Goal: Contribute content: Add original content to the website for others to see

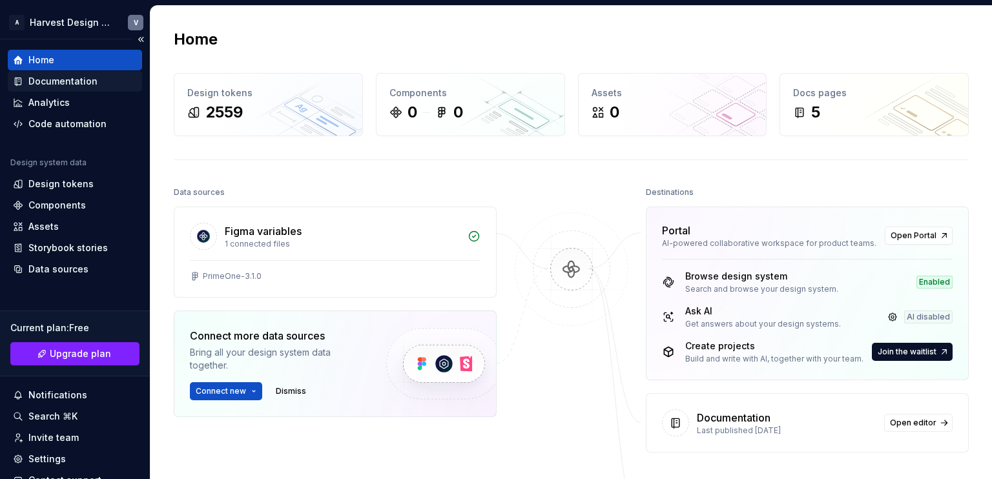
click at [87, 78] on div "Documentation" at bounding box center [62, 81] width 69 height 13
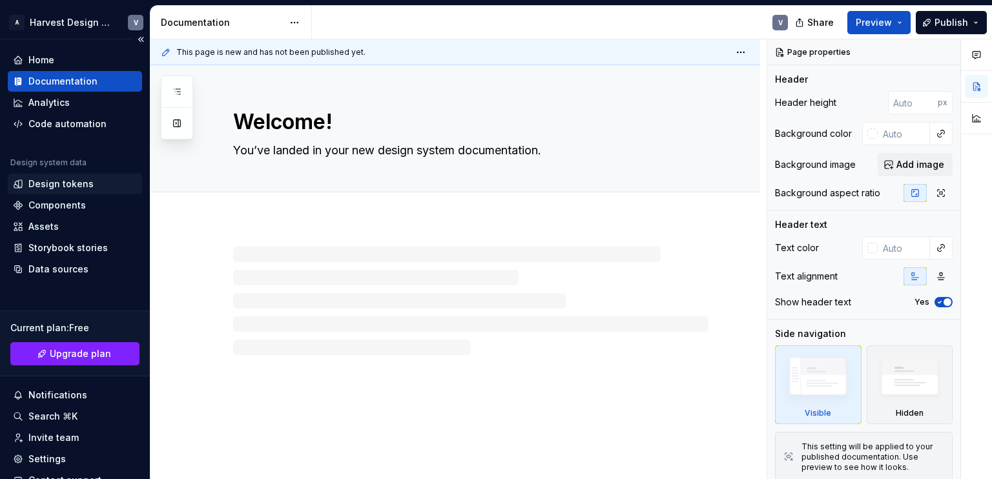
click at [45, 188] on div "Design tokens" at bounding box center [60, 184] width 65 height 13
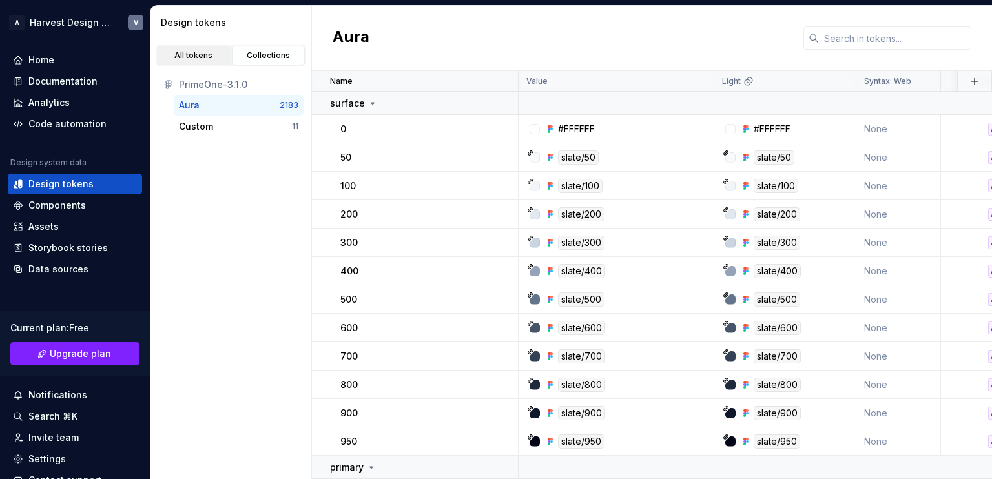
click at [190, 57] on div "All tokens" at bounding box center [193, 55] width 65 height 10
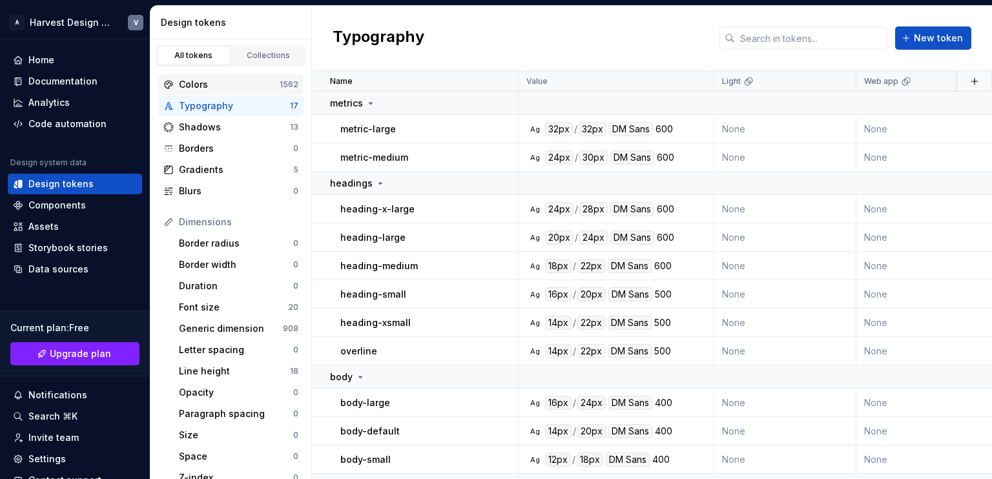
click at [248, 76] on div "Colors 1562" at bounding box center [230, 84] width 145 height 21
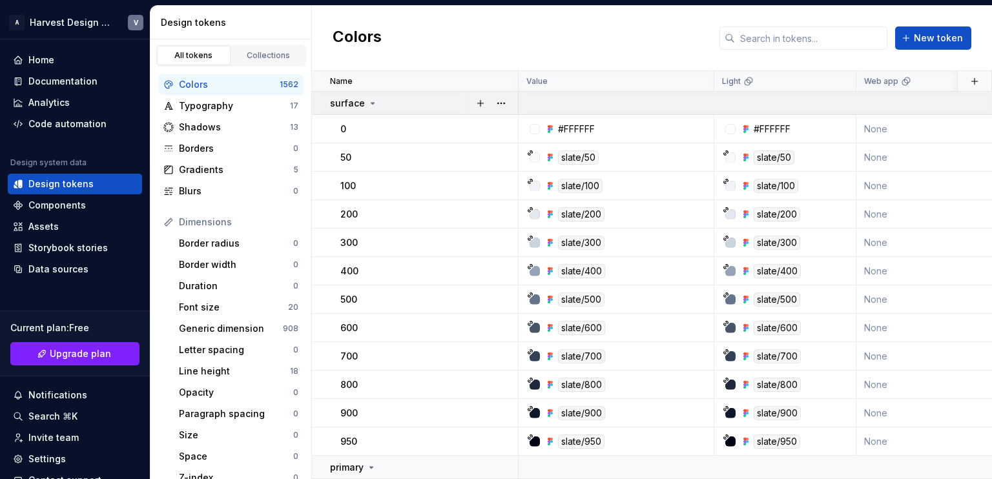
click at [367, 101] on icon at bounding box center [372, 103] width 10 height 10
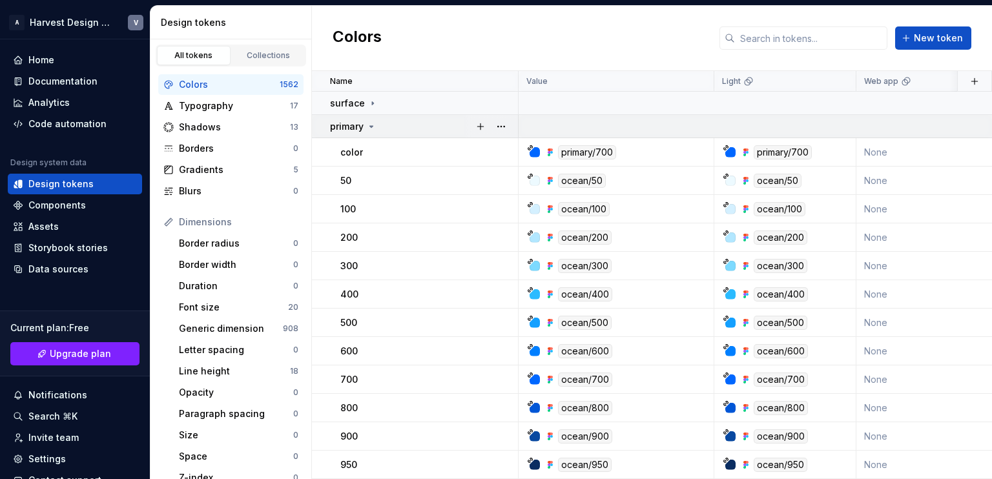
click at [365, 123] on div "primary" at bounding box center [353, 126] width 46 height 13
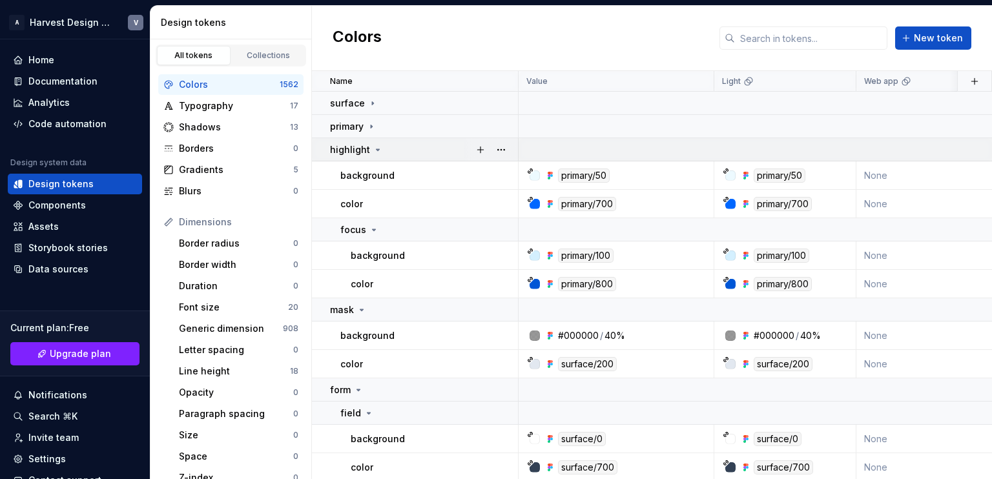
click at [373, 151] on icon at bounding box center [378, 150] width 10 height 10
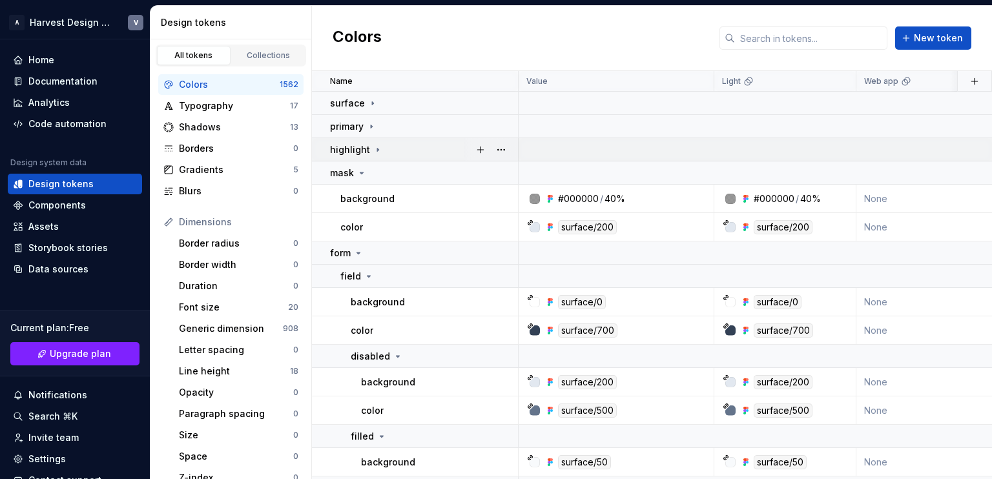
click at [374, 150] on icon at bounding box center [378, 150] width 10 height 10
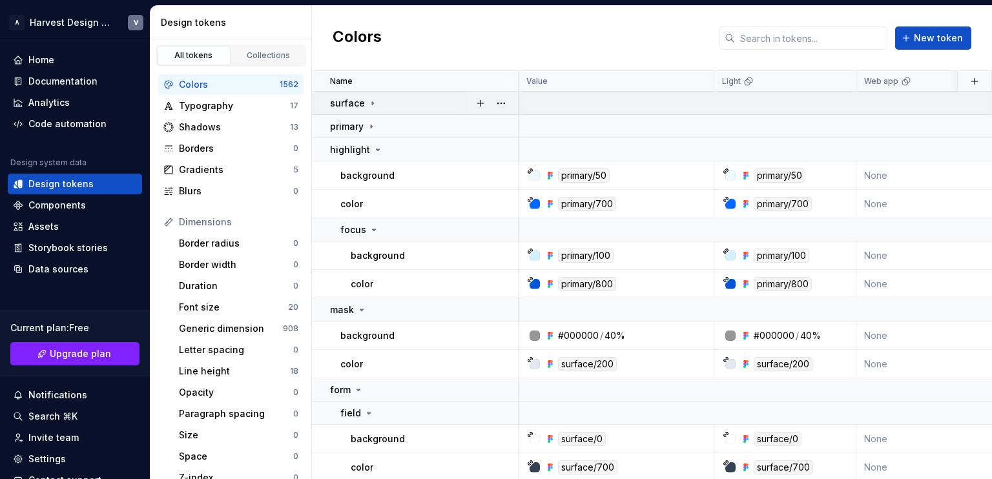
click at [376, 99] on div "surface" at bounding box center [423, 103] width 187 height 13
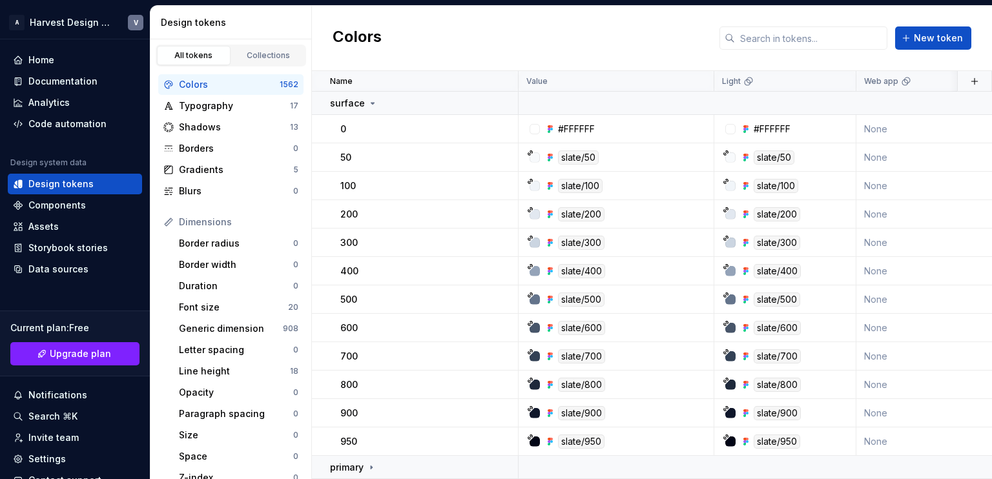
click at [224, 55] on link "All tokens" at bounding box center [194, 55] width 74 height 19
click at [260, 59] on div "Collections" at bounding box center [268, 55] width 65 height 10
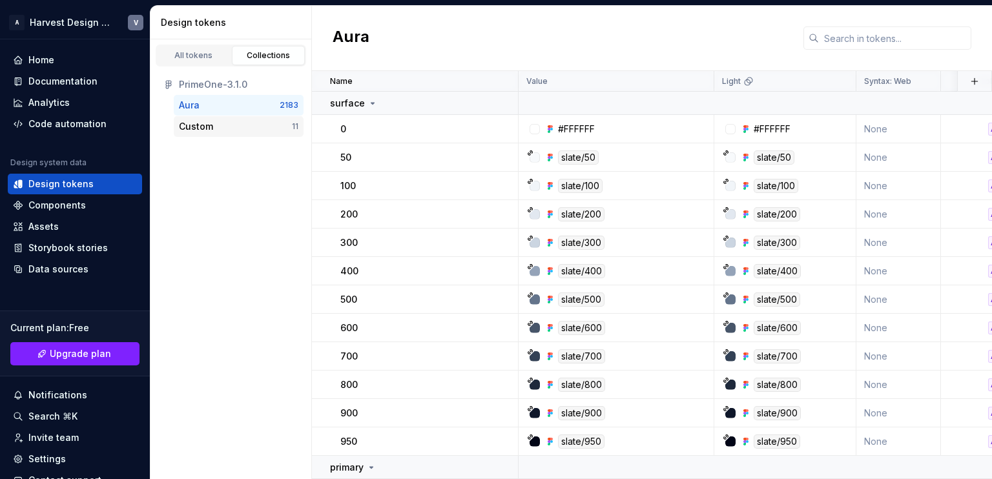
click at [216, 125] on div "Custom" at bounding box center [235, 126] width 113 height 13
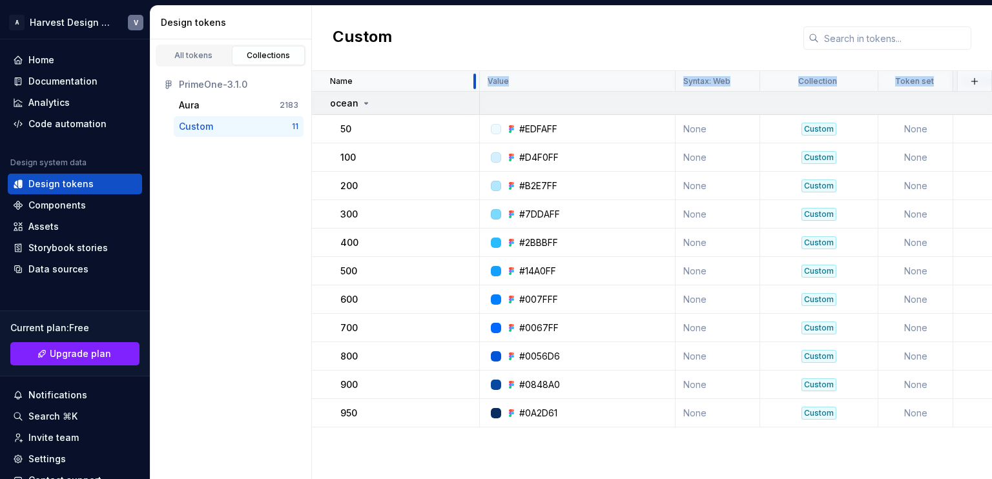
drag, startPoint x: 515, startPoint y: 80, endPoint x: 318, endPoint y: 96, distance: 196.9
click at [318, 96] on table "Name Value Syntax: Web Collection Token set Description Last updated ocean 50 #…" at bounding box center [759, 249] width 895 height 356
click at [631, 43] on div "Custom" at bounding box center [652, 38] width 680 height 65
click at [438, 59] on div "Custom" at bounding box center [652, 38] width 680 height 65
click at [263, 110] on div "Aura" at bounding box center [229, 105] width 101 height 13
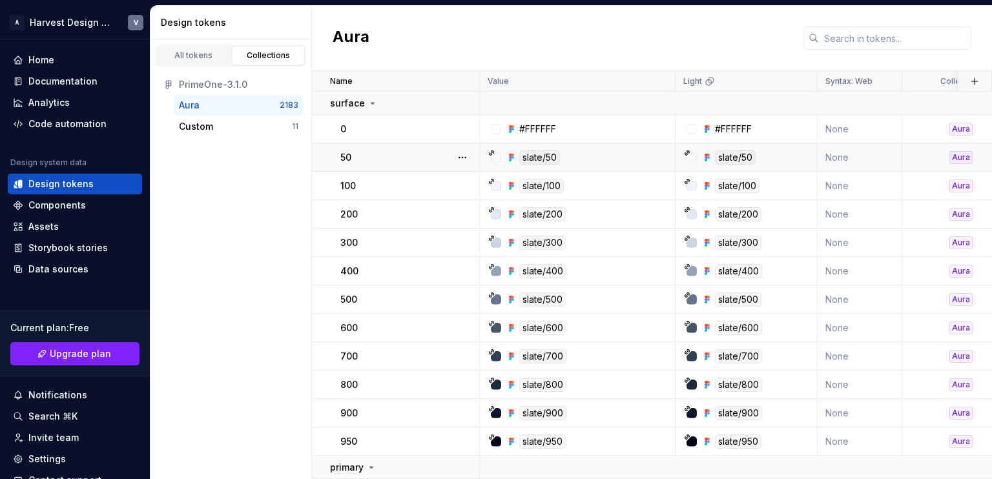
click at [688, 154] on icon at bounding box center [687, 153] width 6 height 6
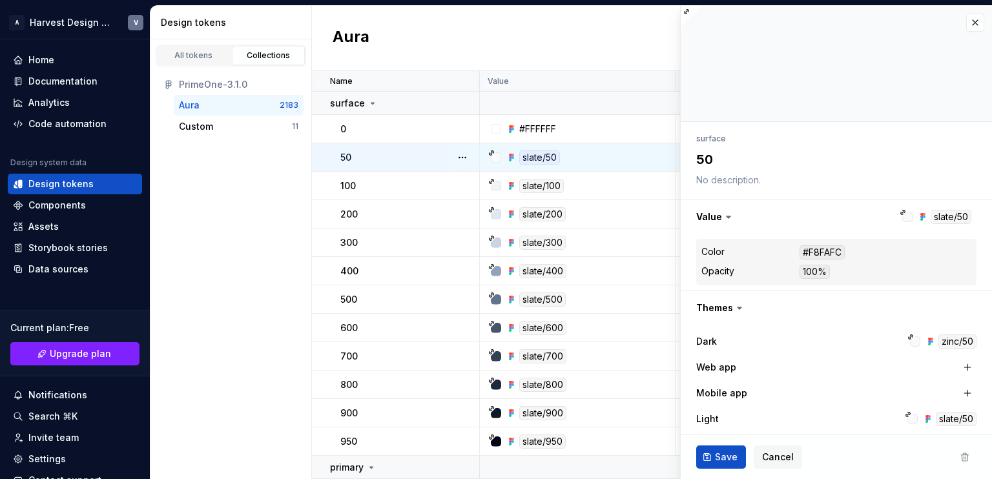
type textarea "*"
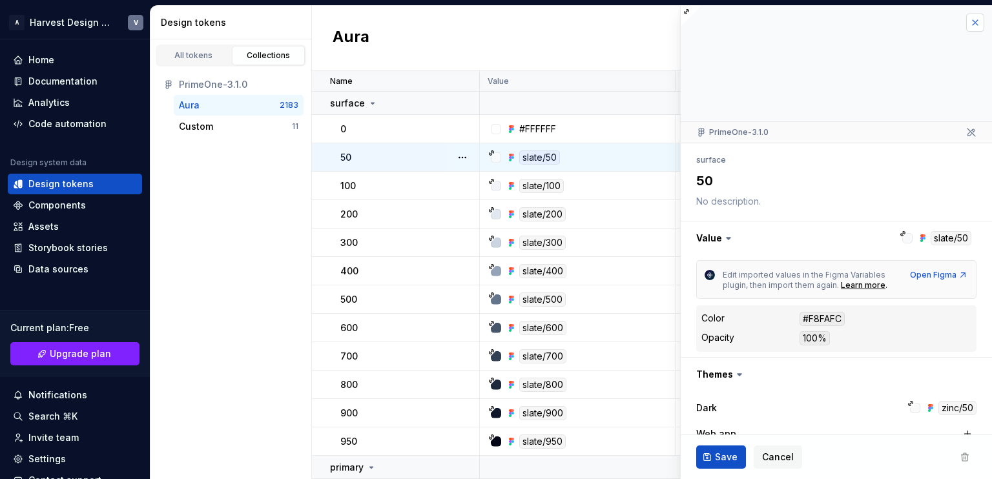
click at [929, 26] on button "button" at bounding box center [975, 23] width 18 height 18
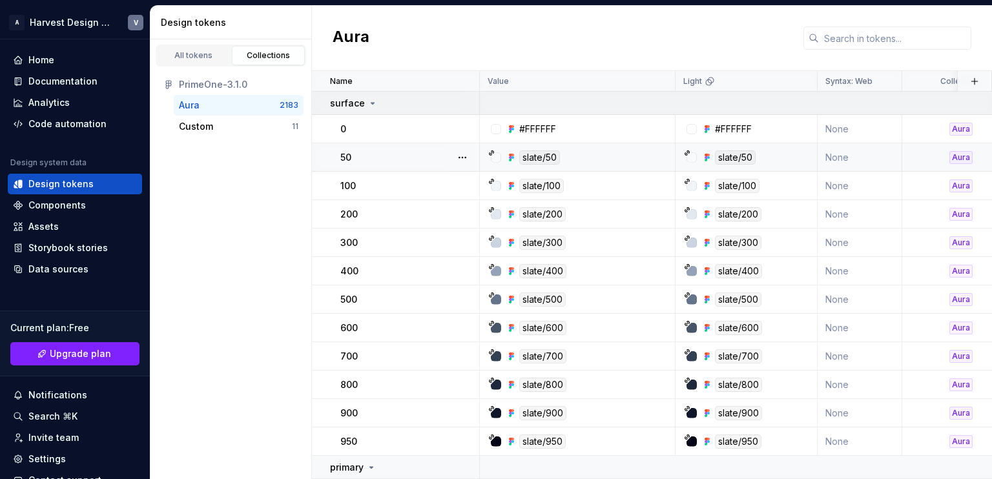
click at [373, 106] on icon at bounding box center [372, 103] width 10 height 10
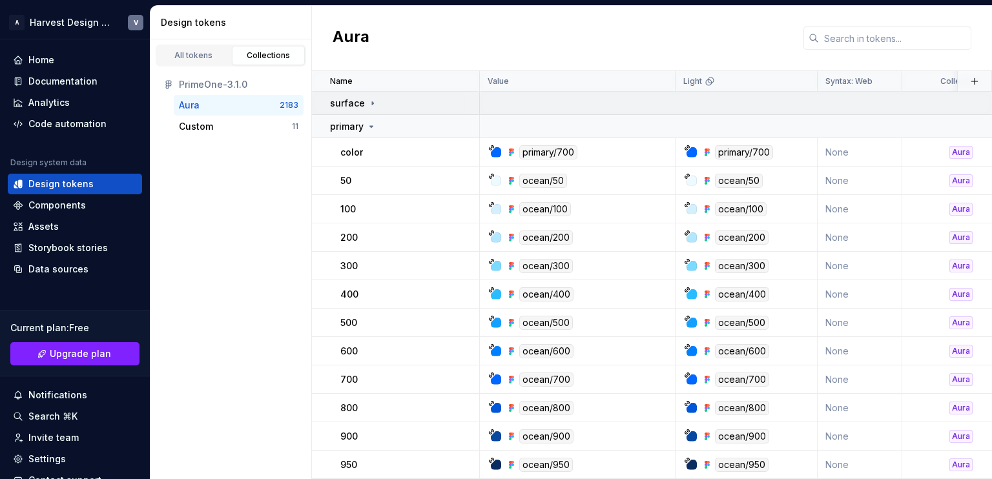
click at [373, 106] on icon at bounding box center [372, 103] width 10 height 10
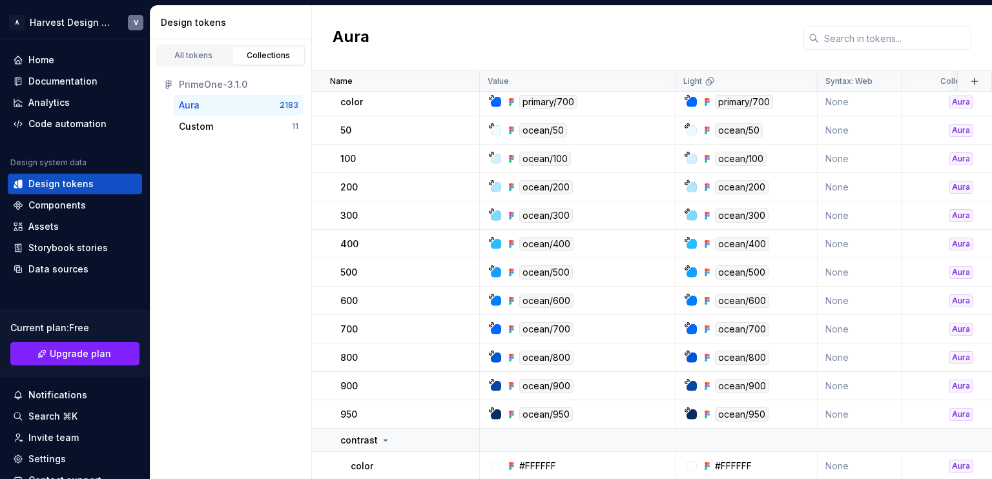
scroll to position [398, 0]
